Goal: Task Accomplishment & Management: Complete application form

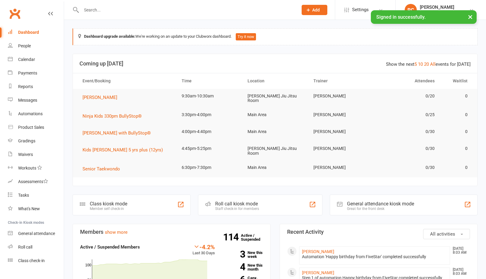
click at [97, 6] on input "text" at bounding box center [186, 10] width 214 height 8
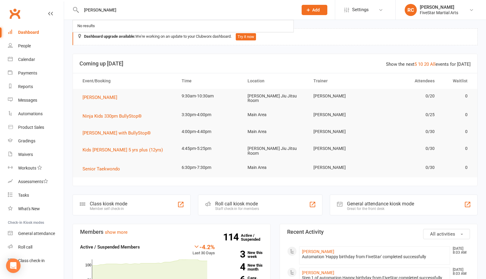
type input "[PERSON_NAME]"
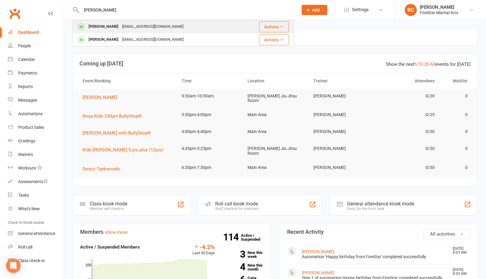
click at [91, 25] on div "[PERSON_NAME]" at bounding box center [104, 26] width 34 height 9
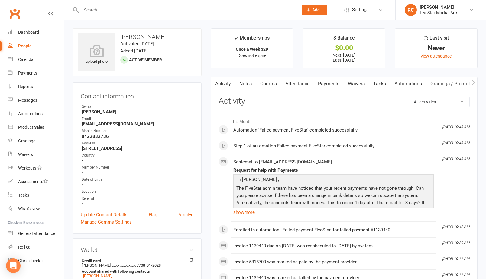
click at [334, 82] on link "Payments" at bounding box center [328, 84] width 30 height 14
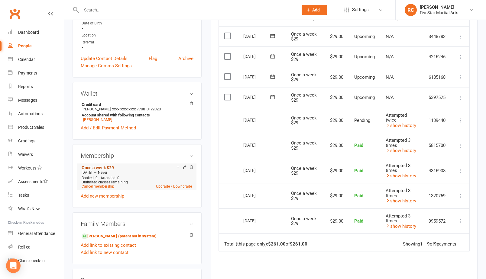
scroll to position [208, 0]
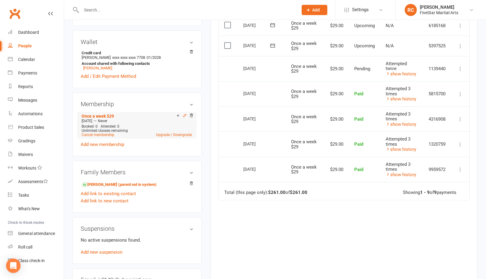
click at [184, 115] on icon at bounding box center [184, 116] width 4 height 4
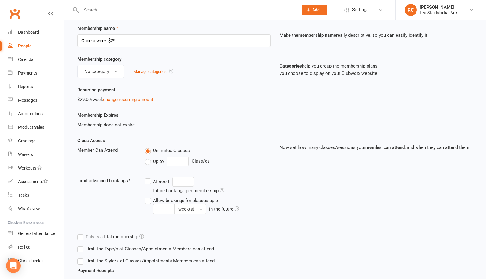
scroll to position [24, 0]
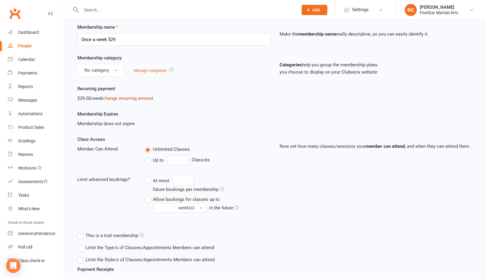
click at [137, 98] on link "change recurring amount" at bounding box center [128, 98] width 50 height 5
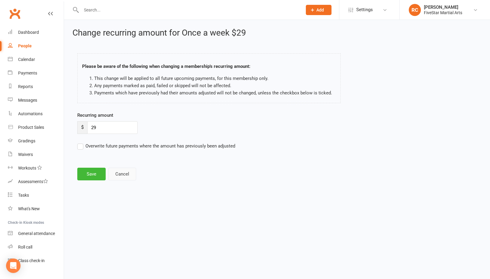
click at [118, 173] on button "Cancel" at bounding box center [122, 174] width 28 height 13
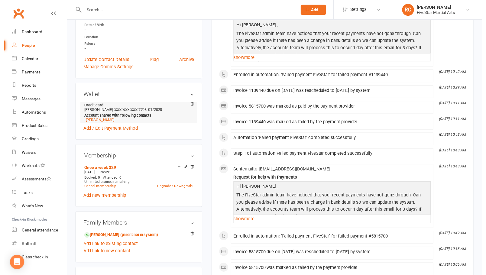
scroll to position [209, 0]
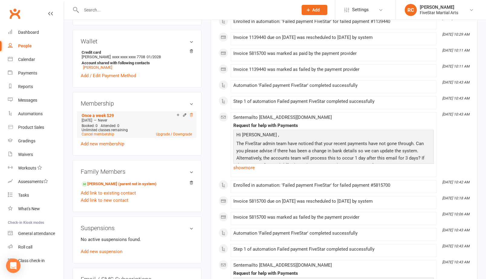
click at [192, 115] on icon at bounding box center [191, 115] width 4 height 4
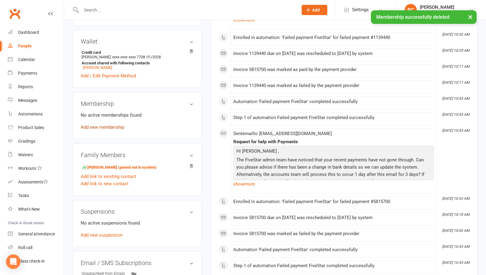
click at [101, 126] on link "Add new membership" at bounding box center [102, 126] width 43 height 5
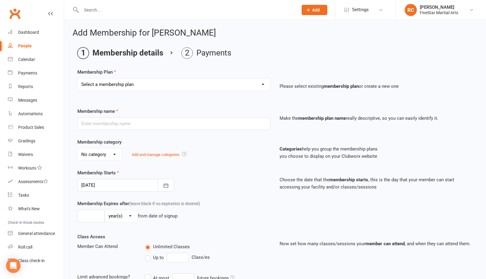
select select "13"
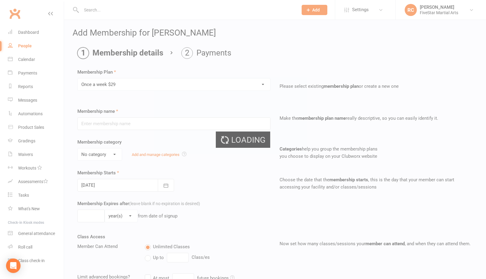
type input "Once a week $29"
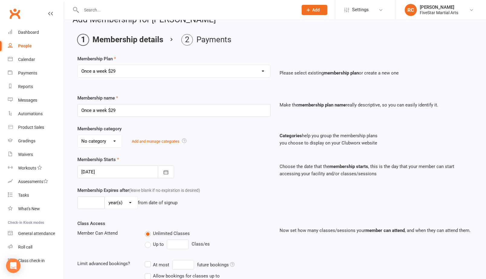
scroll to position [26, 0]
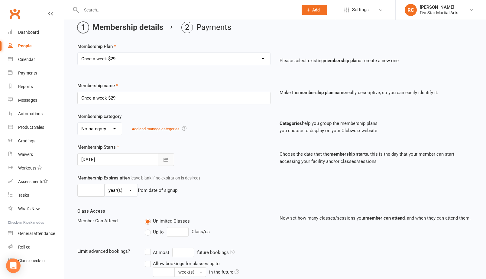
click at [164, 159] on icon "button" at bounding box center [165, 160] width 5 height 4
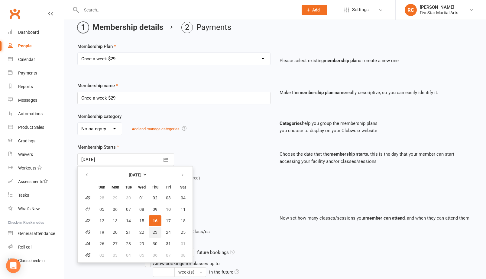
click at [154, 230] on span "23" at bounding box center [155, 232] width 5 height 5
type input "[DATE]"
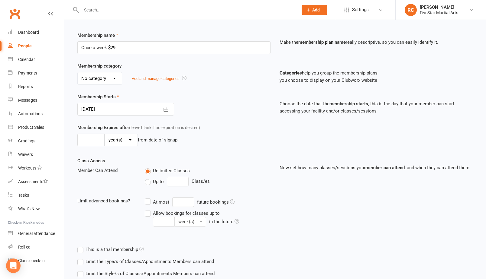
scroll to position [121, 0]
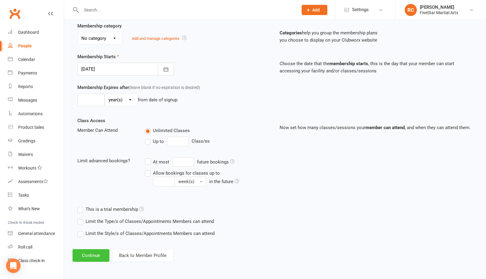
click at [87, 251] on button "Continue" at bounding box center [90, 255] width 37 height 13
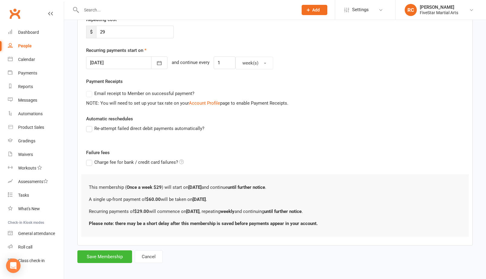
scroll to position [0, 0]
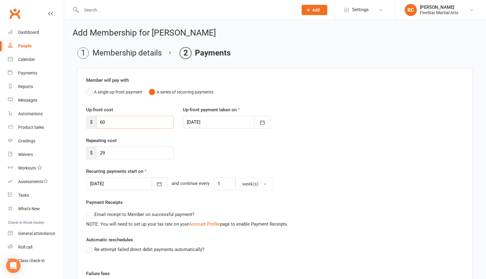
click at [116, 125] on input "60" at bounding box center [135, 122] width 78 height 13
click at [116, 124] on input "60" at bounding box center [135, 122] width 78 height 13
click at [264, 146] on div "Repeating cost $ 29" at bounding box center [275, 152] width 387 height 31
click at [90, 90] on button "A single up-front payment" at bounding box center [114, 91] width 56 height 11
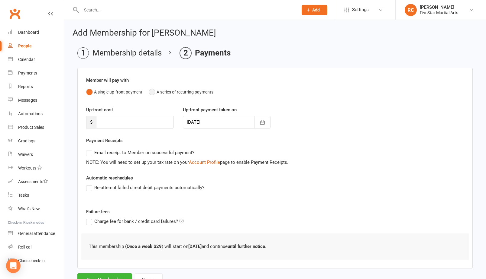
click at [151, 92] on button "A series of recurring payments" at bounding box center [181, 91] width 65 height 11
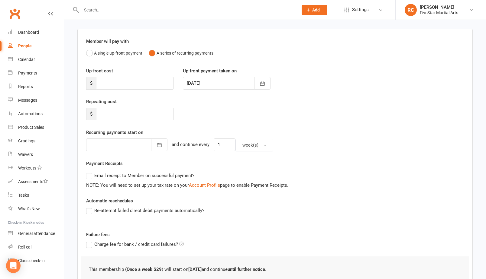
scroll to position [59, 0]
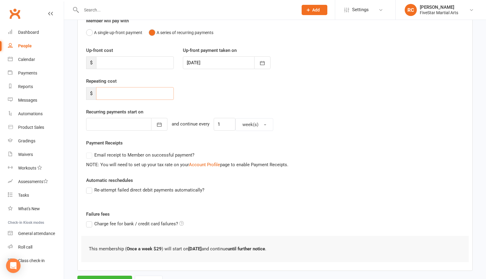
click at [119, 93] on input "number" at bounding box center [135, 93] width 78 height 13
type input "29"
click at [129, 124] on div at bounding box center [126, 124] width 81 height 13
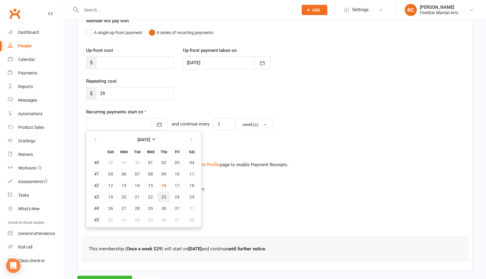
click at [162, 194] on button "23" at bounding box center [163, 197] width 13 height 11
type input "[DATE]"
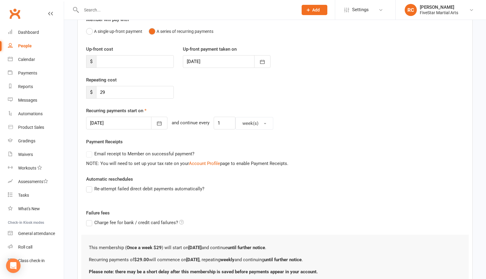
scroll to position [76, 0]
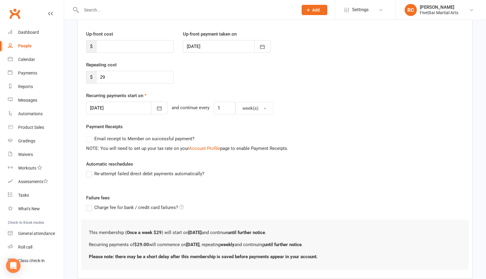
click at [88, 173] on label "Re-attempt failed direct debit payments automatically?" at bounding box center [145, 173] width 118 height 7
click at [88, 170] on input "Re-attempt failed direct debit payments automatically?" at bounding box center [88, 170] width 4 height 0
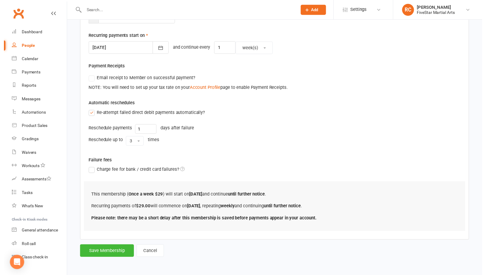
scroll to position [140, 0]
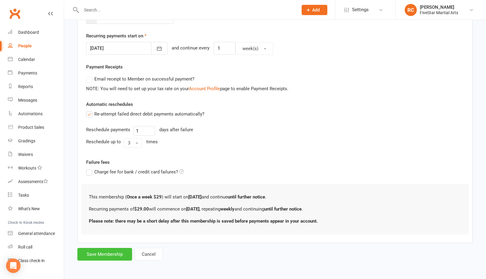
click at [103, 249] on button "Save Membership" at bounding box center [104, 254] width 55 height 13
type input "0"
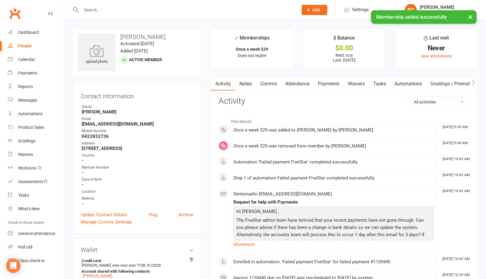
click at [328, 82] on link "Payments" at bounding box center [328, 84] width 30 height 14
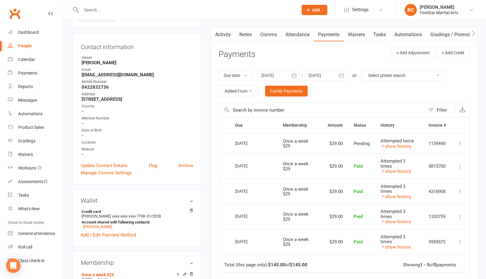
scroll to position [108, 0]
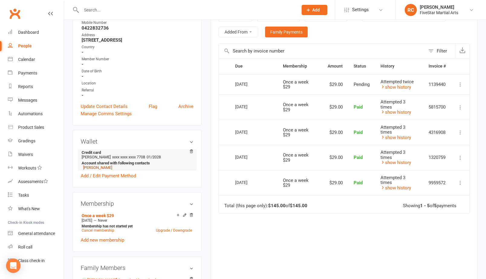
click at [87, 166] on link "[PERSON_NAME]" at bounding box center [97, 168] width 29 height 5
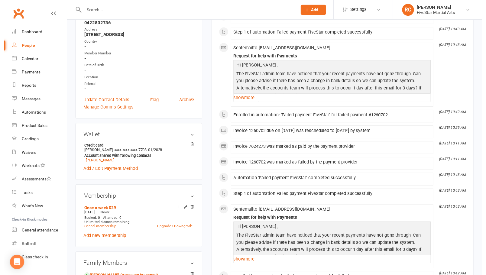
scroll to position [158, 0]
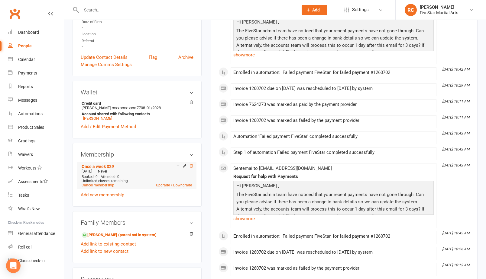
click at [191, 166] on icon at bounding box center [191, 165] width 3 height 3
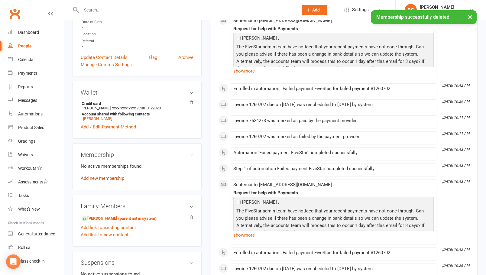
click at [115, 177] on link "Add new membership" at bounding box center [102, 177] width 43 height 5
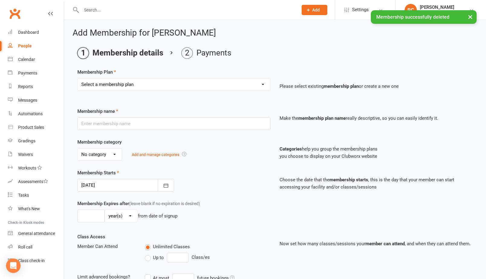
select select "13"
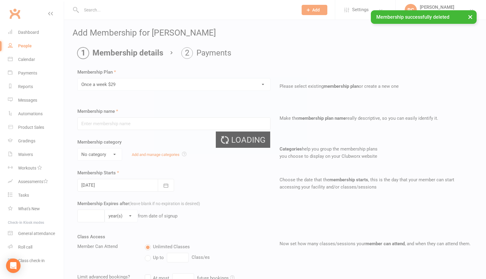
type input "Once a week $29"
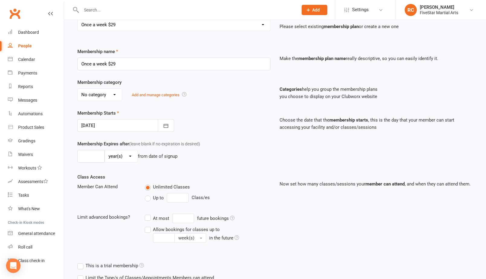
scroll to position [105, 0]
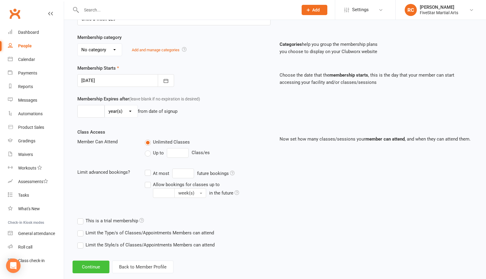
click at [93, 265] on button "Continue" at bounding box center [90, 267] width 37 height 13
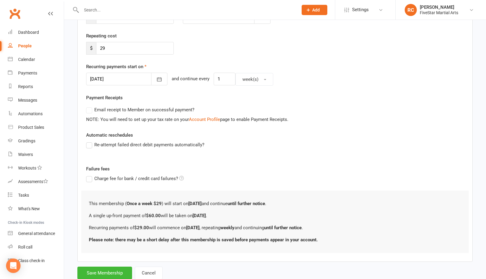
scroll to position [0, 0]
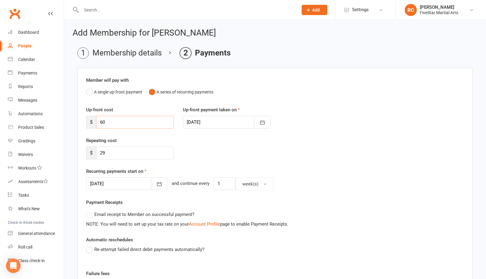
click at [153, 125] on input "60" at bounding box center [135, 122] width 78 height 13
click at [131, 181] on div at bounding box center [126, 184] width 81 height 13
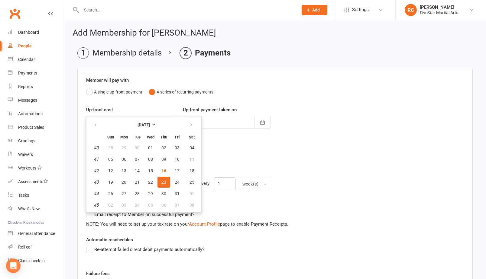
click at [162, 180] on span "23" at bounding box center [163, 182] width 5 height 5
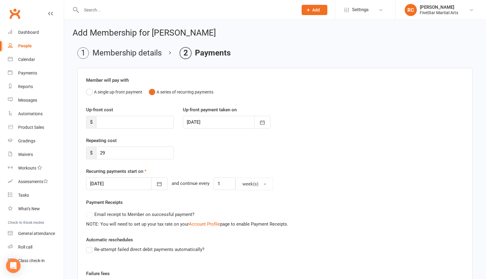
click at [209, 165] on div "Repeating cost $ 29" at bounding box center [275, 152] width 387 height 31
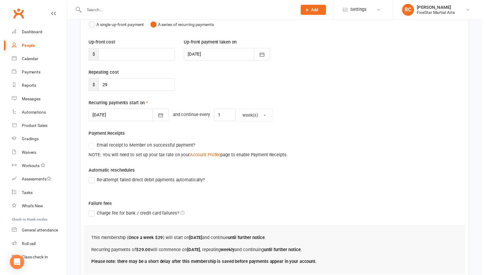
scroll to position [116, 0]
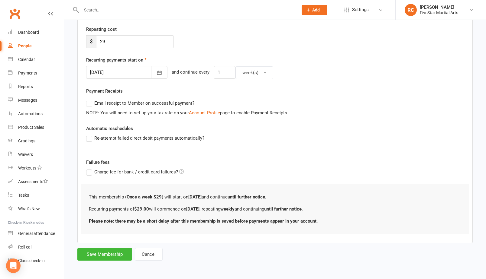
click at [86, 135] on label "Re-attempt failed direct debit payments automatically?" at bounding box center [145, 138] width 118 height 7
click at [86, 135] on input "Re-attempt failed direct debit payments automatically?" at bounding box center [88, 135] width 4 height 0
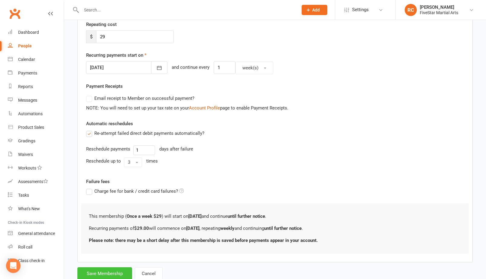
click at [98, 273] on button "Save Membership" at bounding box center [104, 274] width 55 height 13
type input "0"
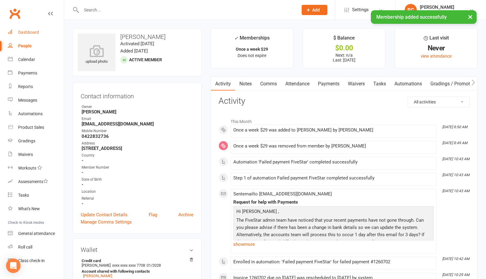
click at [34, 34] on div "Dashboard" at bounding box center [28, 32] width 21 height 5
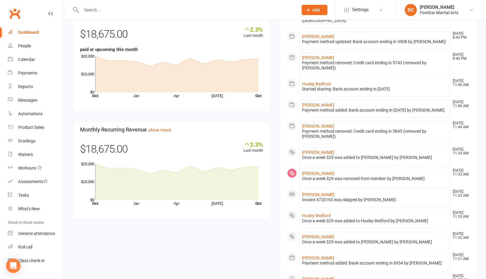
scroll to position [468, 0]
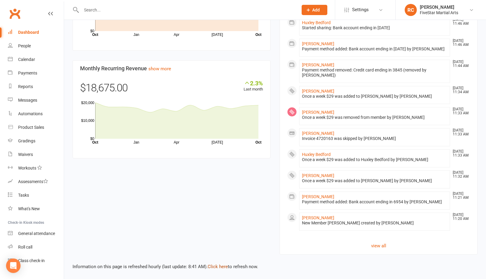
click at [222, 264] on link "Click here" at bounding box center [217, 266] width 20 height 5
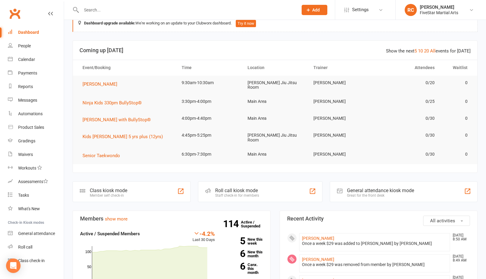
scroll to position [0, 0]
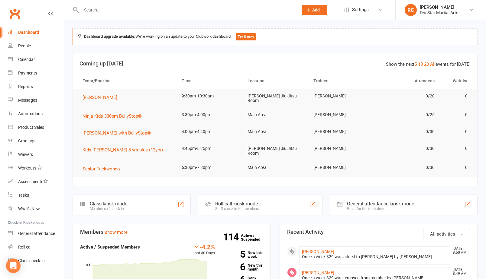
click at [22, 33] on div "Dashboard" at bounding box center [28, 32] width 21 height 5
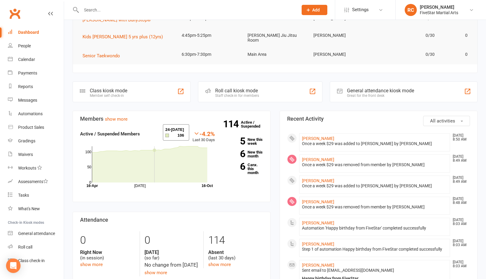
scroll to position [38, 0]
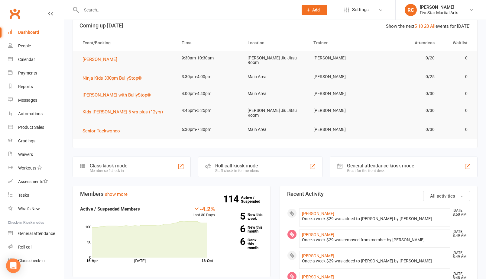
click at [14, 12] on link "Clubworx" at bounding box center [14, 13] width 15 height 15
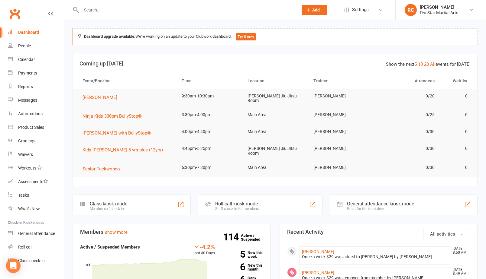
click at [27, 31] on div "Dashboard" at bounding box center [28, 32] width 21 height 5
